Goal: Task Accomplishment & Management: Use online tool/utility

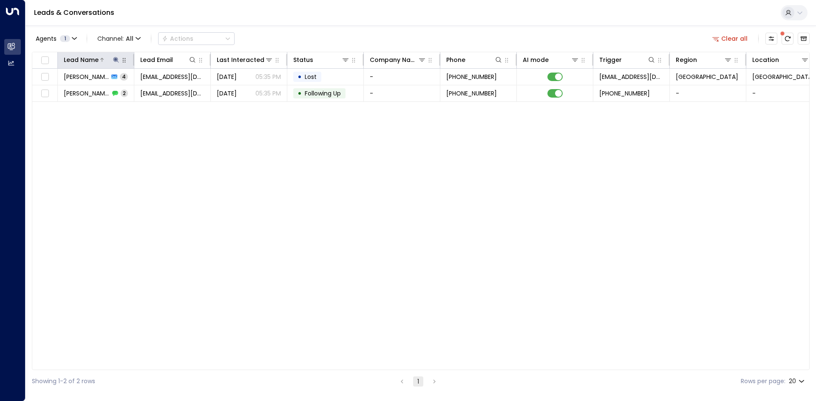
click at [117, 57] on icon at bounding box center [116, 59] width 7 height 7
drag, startPoint x: 169, startPoint y: 90, endPoint x: 147, endPoint y: 92, distance: 21.7
click at [166, 92] on icon "button" at bounding box center [169, 91] width 7 height 7
click at [147, 92] on input "text" at bounding box center [115, 91] width 117 height 16
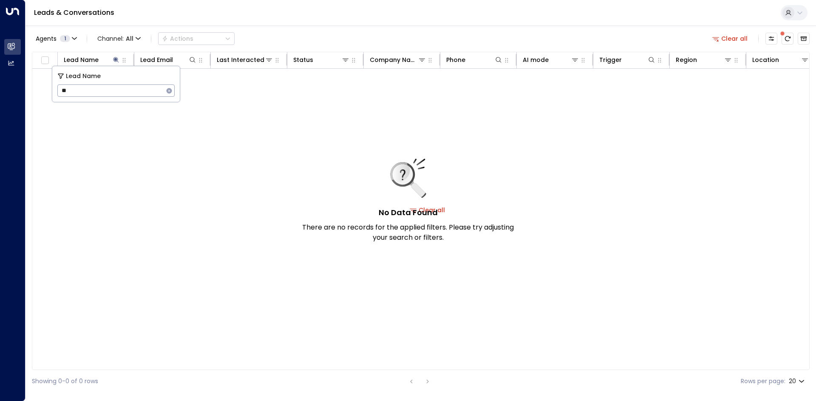
type input "*"
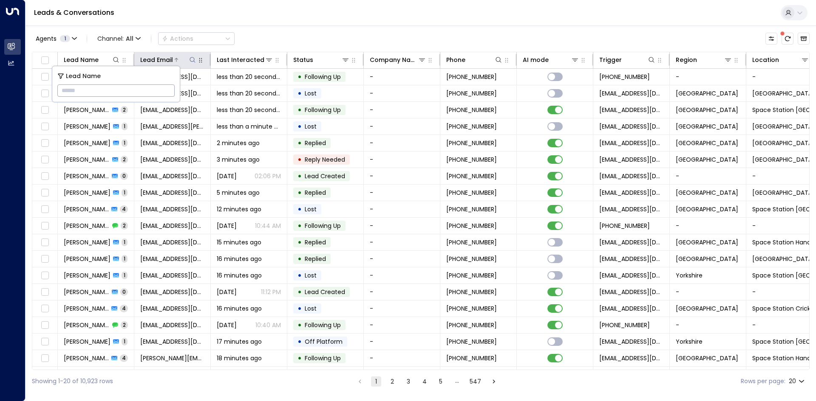
click at [191, 61] on icon at bounding box center [192, 59] width 7 height 7
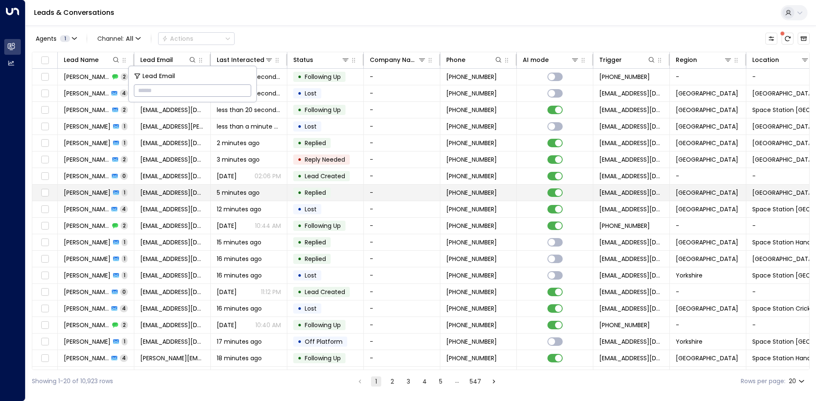
type input "**********"
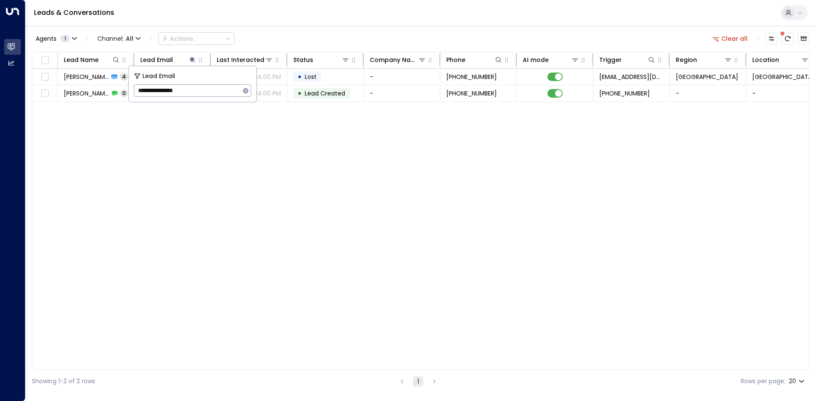
click at [209, 142] on div "Lead Name Lead Email Last Interacted Status Company Name Phone AI mode Trigger …" at bounding box center [420, 211] width 777 height 319
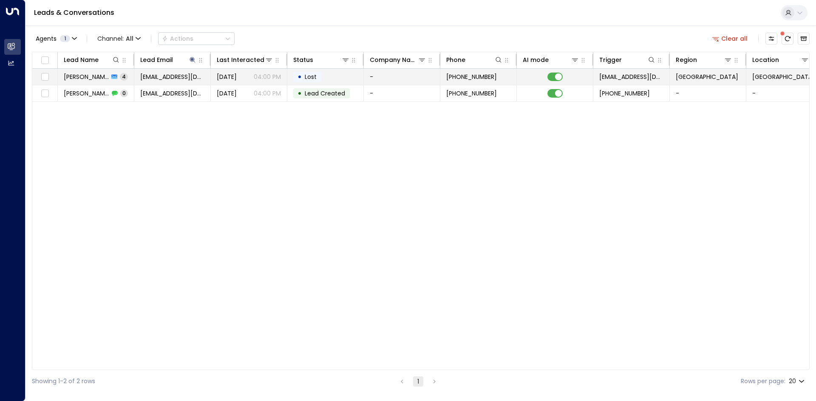
click at [178, 76] on span "[EMAIL_ADDRESS][DOMAIN_NAME]" at bounding box center [172, 77] width 64 height 8
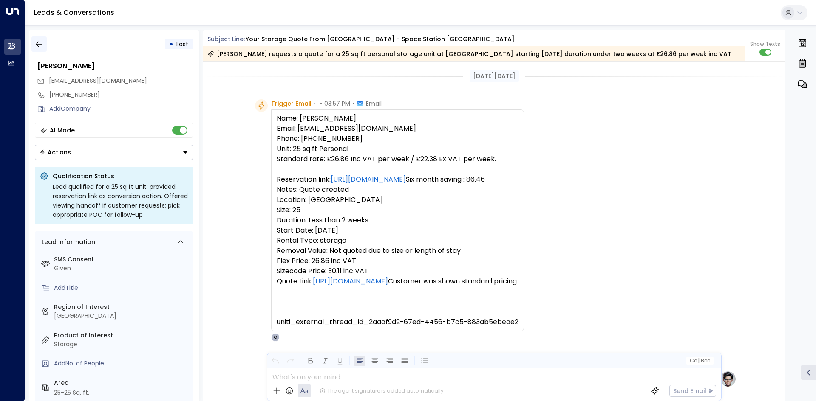
click at [45, 47] on button "button" at bounding box center [38, 44] width 15 height 15
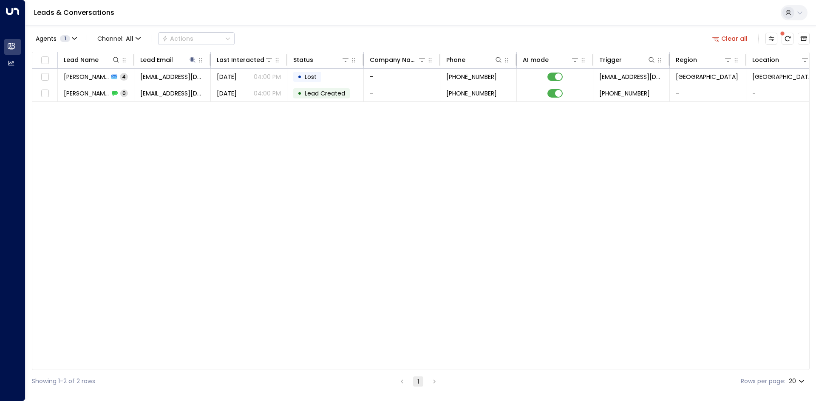
click at [748, 45] on div "Clear all" at bounding box center [759, 38] width 101 height 17
click at [743, 40] on button "Clear all" at bounding box center [730, 39] width 42 height 12
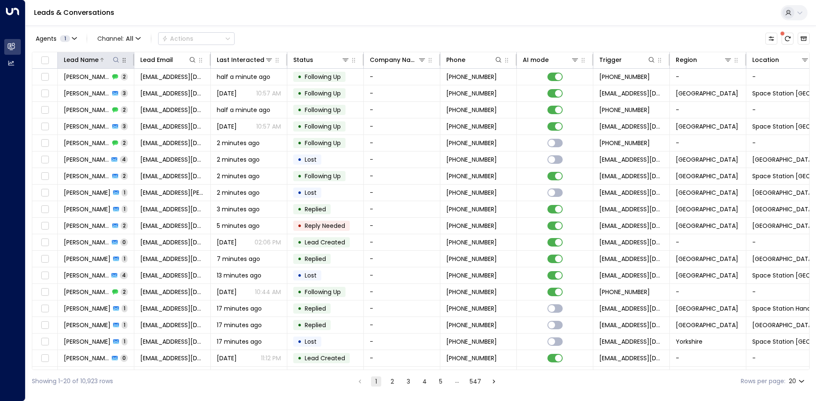
click at [114, 61] on icon at bounding box center [116, 59] width 7 height 7
click at [125, 86] on input "text" at bounding box center [115, 91] width 117 height 16
type input "******"
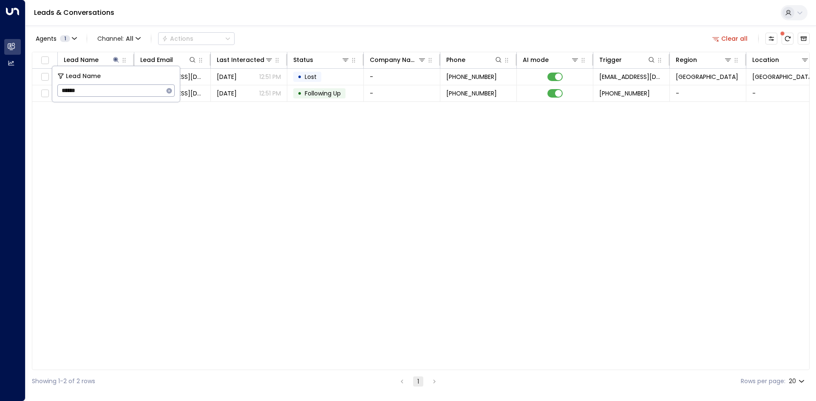
click at [164, 141] on div "Lead Name Lead Email Last Interacted Status Company Name Phone AI mode Trigger …" at bounding box center [420, 211] width 777 height 319
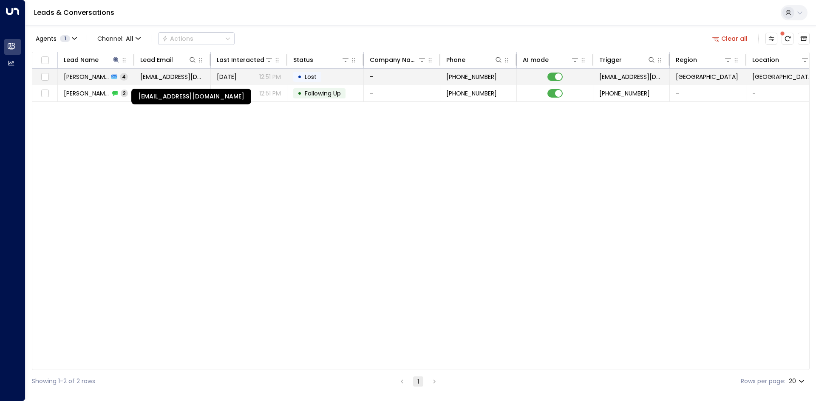
click at [153, 77] on span "[EMAIL_ADDRESS][DOMAIN_NAME]" at bounding box center [172, 77] width 64 height 8
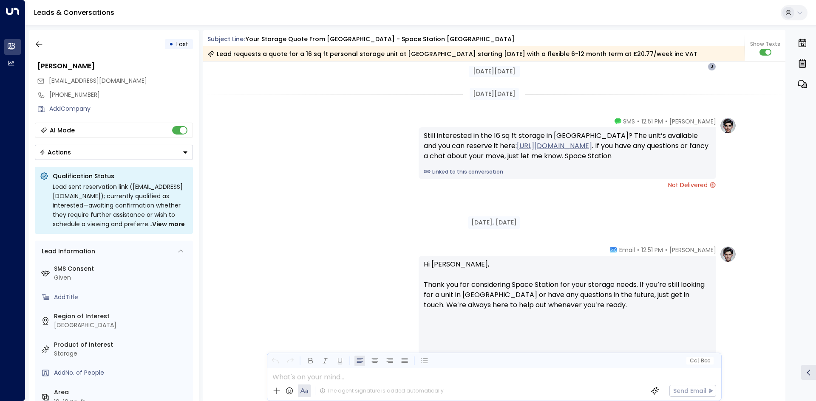
scroll to position [1285, 0]
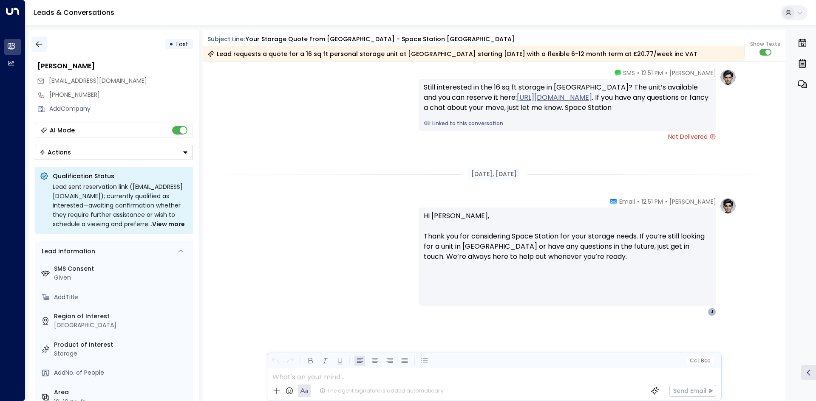
click at [44, 44] on button "button" at bounding box center [38, 44] width 15 height 15
